Goal: Navigation & Orientation: Find specific page/section

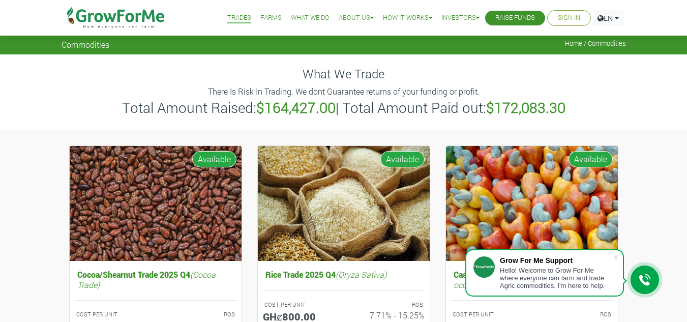
click at [262, 15] on link "Farms" at bounding box center [270, 18] width 21 height 11
